Goal: Information Seeking & Learning: Learn about a topic

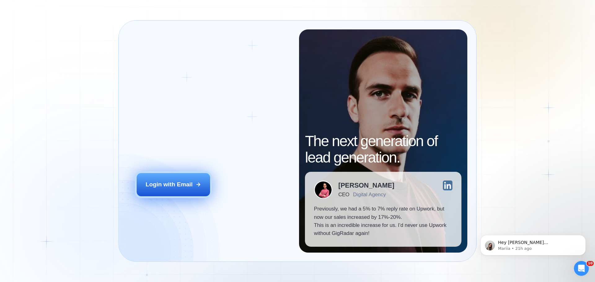
click at [176, 184] on div "Login with Email" at bounding box center [169, 185] width 47 height 8
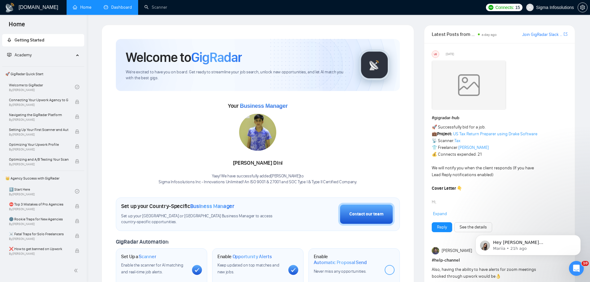
click at [117, 5] on link "Dashboard" at bounding box center [118, 7] width 28 height 5
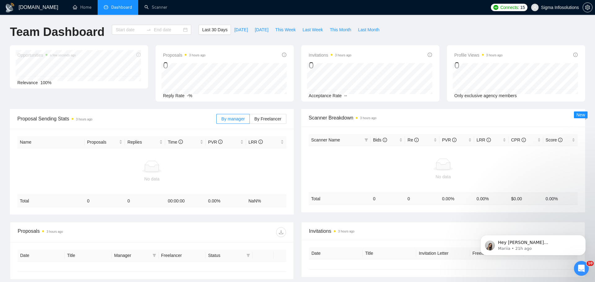
type input "2025-08-09"
type input "2025-09-08"
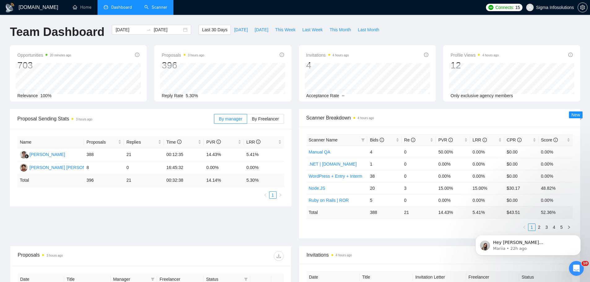
click at [157, 5] on link "Scanner" at bounding box center [155, 7] width 23 height 5
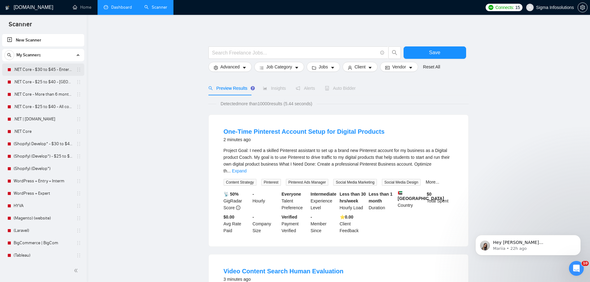
click at [20, 70] on link ".NET Core - $30 to $45 - Enterprise client - ROW" at bounding box center [43, 70] width 59 height 12
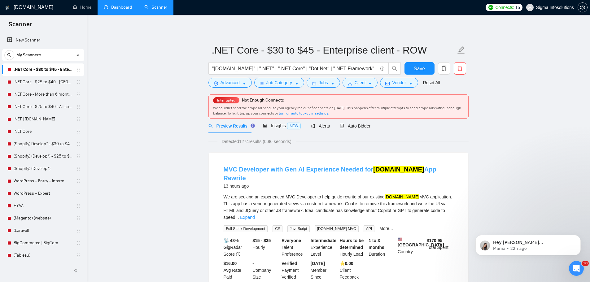
click at [289, 170] on link "MVC Developer with Gen AI Experience Needed for ASP.NET App Rewrite" at bounding box center [330, 173] width 213 height 15
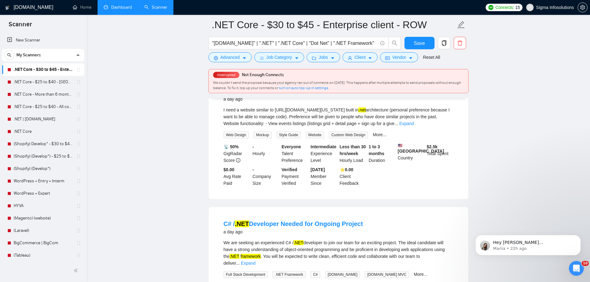
scroll to position [279, 0]
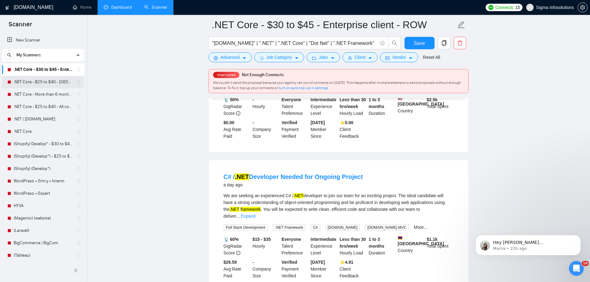
click at [28, 83] on link ".NET Core - $25 to $40 - [GEOGRAPHIC_DATA] and [GEOGRAPHIC_DATA]" at bounding box center [43, 82] width 59 height 12
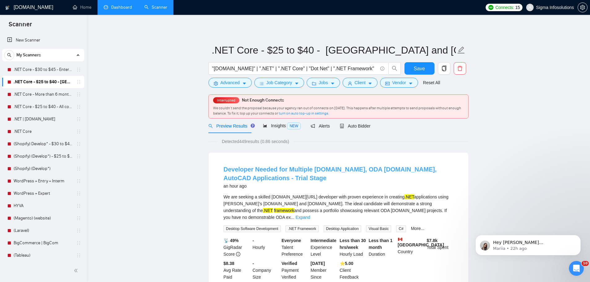
click at [258, 175] on link "Developer Needed for Multiple VS.NET, ODA Drawings.Net, AutoCAD Applications - …" at bounding box center [330, 173] width 213 height 15
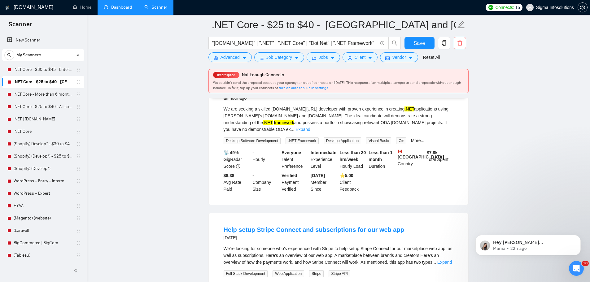
scroll to position [186, 0]
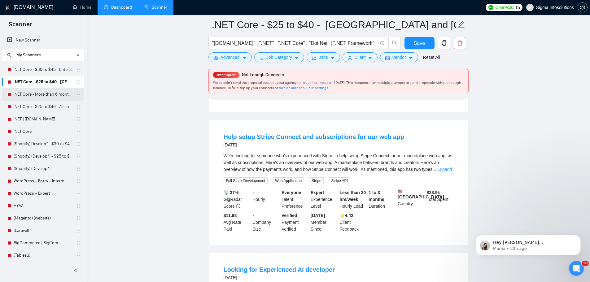
click at [38, 94] on link ".NET Core - More than 6 months of work" at bounding box center [43, 94] width 59 height 12
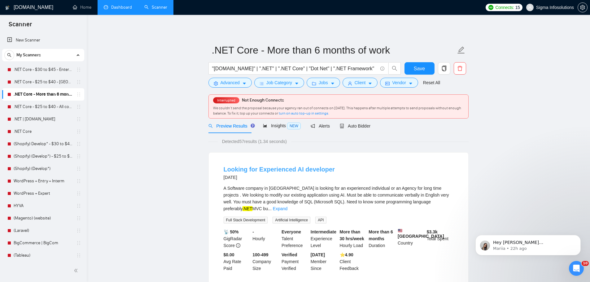
click at [276, 170] on link "Looking for Experienced AI developer" at bounding box center [279, 169] width 111 height 7
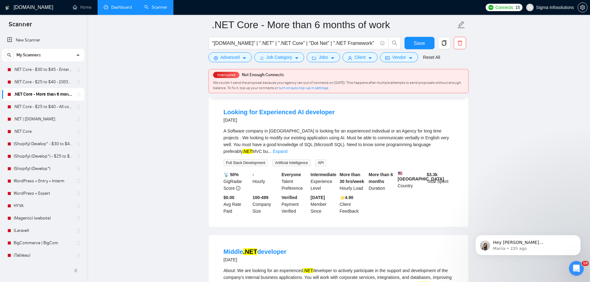
scroll to position [124, 0]
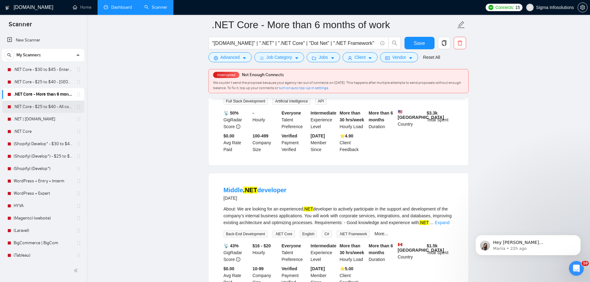
click at [36, 102] on link ".NET Core - $25 to $40 - All continents" at bounding box center [43, 107] width 59 height 12
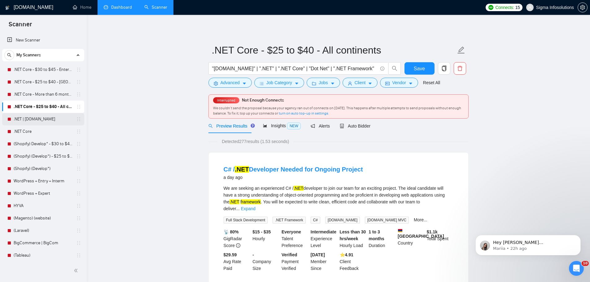
click at [33, 117] on link ".NET | [DOMAIN_NAME]" at bounding box center [43, 119] width 59 height 12
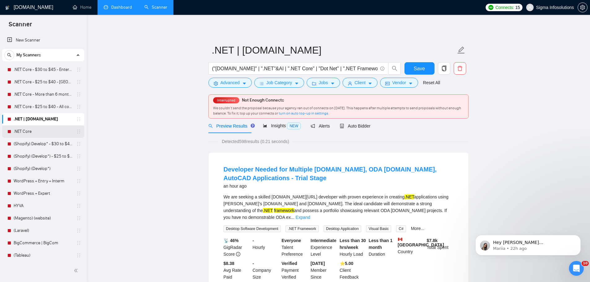
click at [31, 128] on link ".NET Core" at bounding box center [43, 132] width 59 height 12
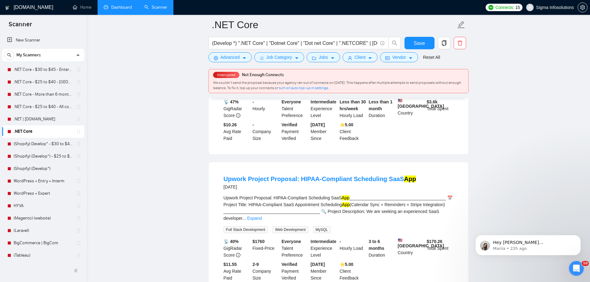
scroll to position [155, 0]
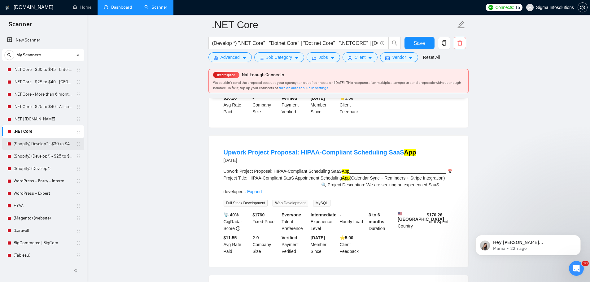
click at [42, 142] on link "(Shopify) Develop* - $30 to $45 Enterprise" at bounding box center [43, 144] width 59 height 12
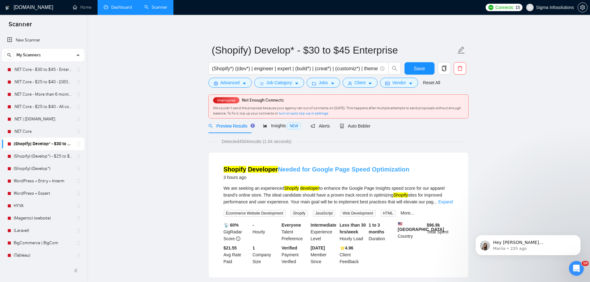
click at [311, 170] on link "Shopify Developer Needed for Google Page Speed Optimization" at bounding box center [317, 169] width 186 height 7
drag, startPoint x: 351, startPoint y: 126, endPoint x: 371, endPoint y: 138, distance: 23.1
click at [351, 126] on span "Auto Bidder" at bounding box center [355, 126] width 31 height 5
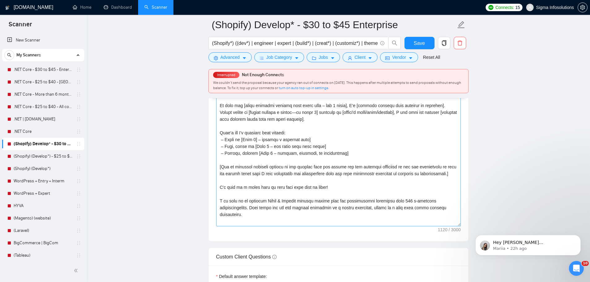
scroll to position [744, 0]
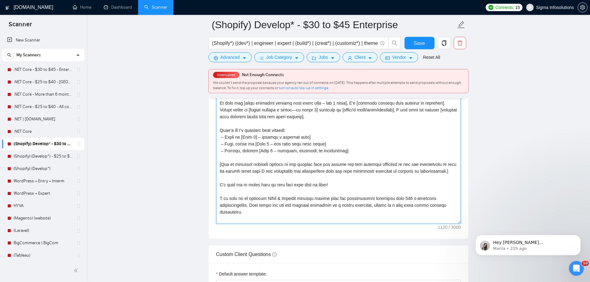
click at [267, 181] on textarea "Cover letter template:" at bounding box center [338, 154] width 245 height 139
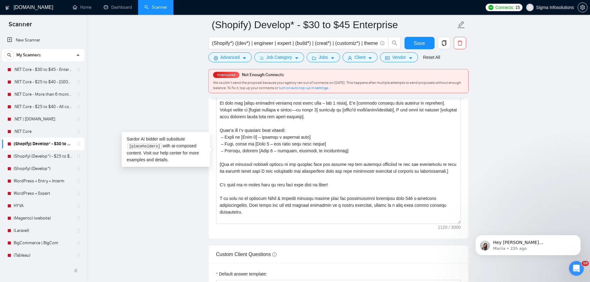
click at [522, 117] on main "(Shopify) Develop* - $30 to $45 Enterprise (Shopify*) ((dev*) | engineer | expe…" at bounding box center [339, 192] width 484 height 1823
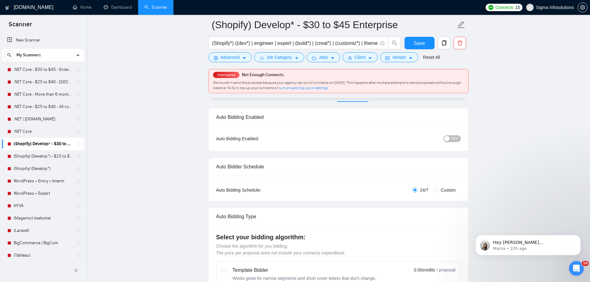
scroll to position [0, 0]
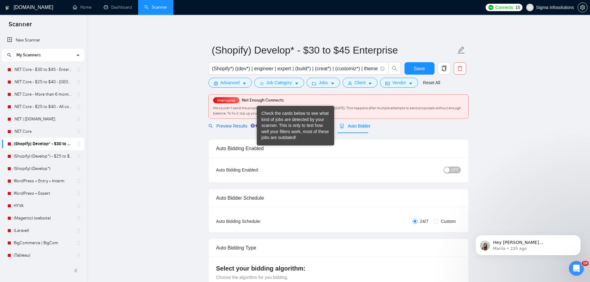
click at [234, 125] on span "Preview Results" at bounding box center [231, 126] width 45 height 5
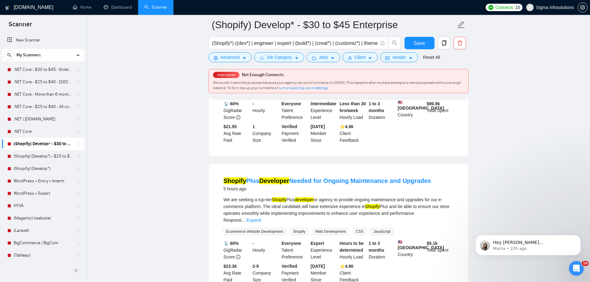
scroll to position [186, 0]
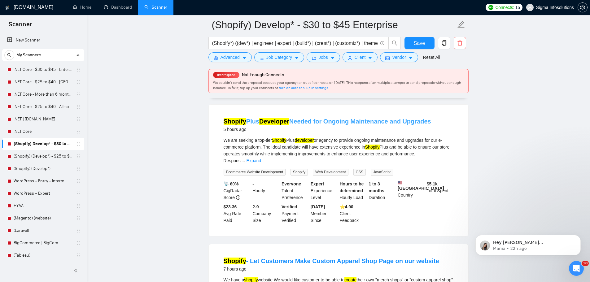
click at [342, 125] on link "Shopify Plus Developer Needed for Ongoing Maintenance and Upgrades" at bounding box center [328, 121] width 208 height 7
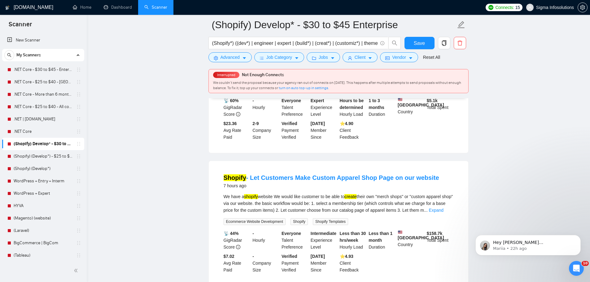
scroll to position [279, 0]
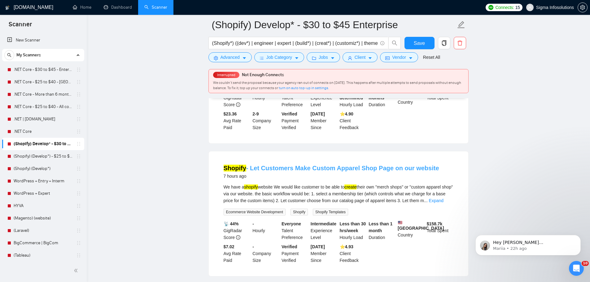
click at [303, 169] on link "Shopify - Let Customers Make Custom Apparel Shop Page on our website" at bounding box center [332, 168] width 216 height 7
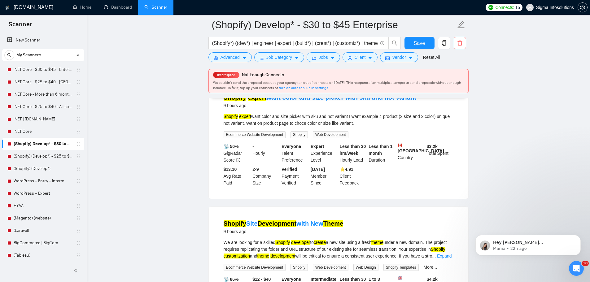
scroll to position [651, 0]
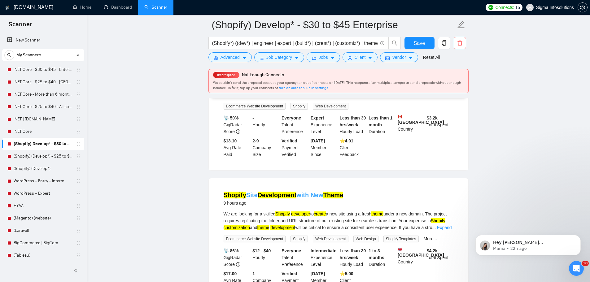
click at [277, 197] on mark "Development" at bounding box center [277, 195] width 39 height 7
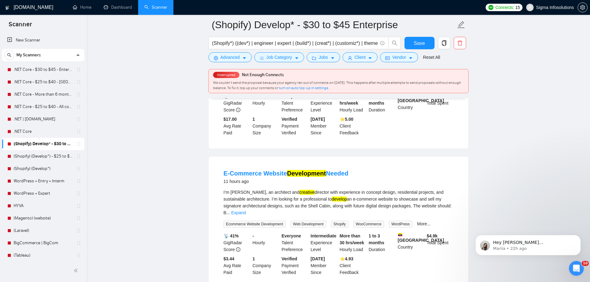
scroll to position [806, 0]
click at [304, 177] on mark "Development" at bounding box center [306, 173] width 39 height 7
click at [46, 70] on link ".NET Core - $30 to $45 - Enterprise client - ROW" at bounding box center [43, 70] width 59 height 12
